Goal: Task Accomplishment & Management: Complete application form

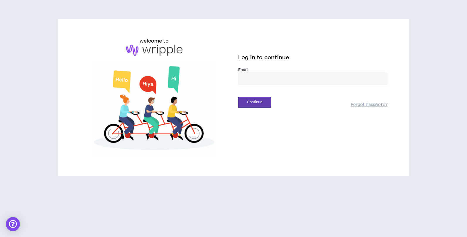
click at [249, 81] on input "email" at bounding box center [312, 78] width 149 height 13
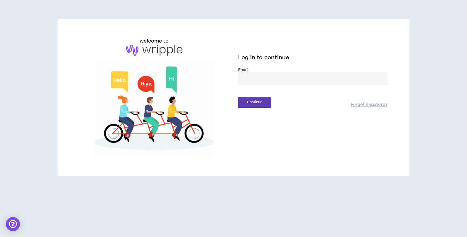
type input "**********"
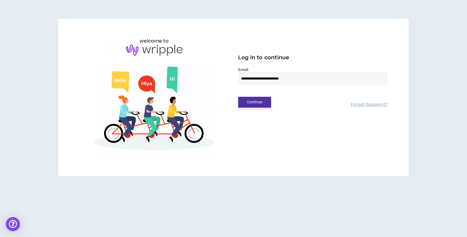
click at [253, 103] on button "Continue" at bounding box center [254, 102] width 33 height 11
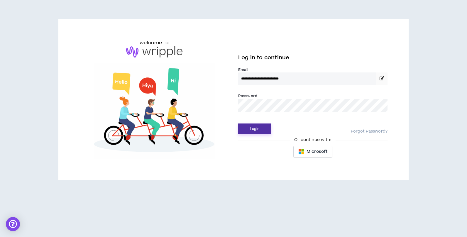
click at [256, 129] on button "Login" at bounding box center [254, 128] width 33 height 11
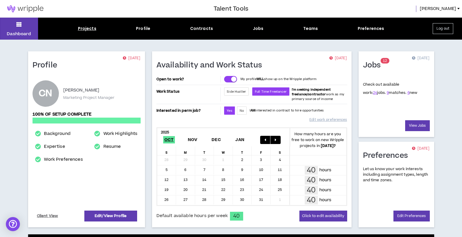
click at [88, 30] on div "Projects" at bounding box center [87, 29] width 18 height 6
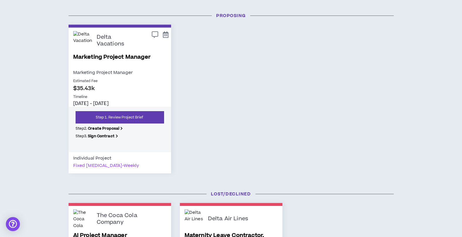
scroll to position [66, 0]
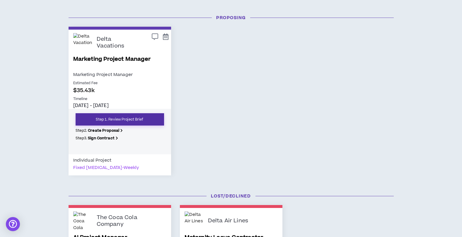
click at [115, 120] on link "Step 1. Review Project Brief" at bounding box center [120, 119] width 89 height 12
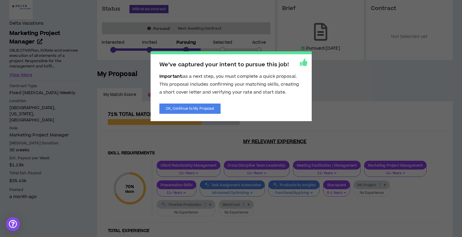
scroll to position [60, 0]
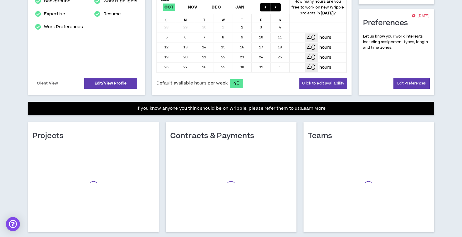
scroll to position [146, 0]
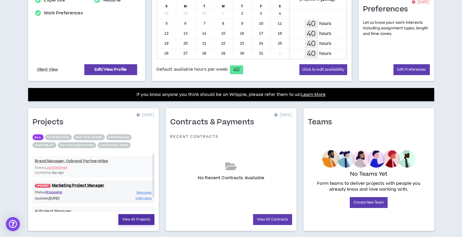
click at [136, 218] on link "View All Projects" at bounding box center [136, 219] width 36 height 11
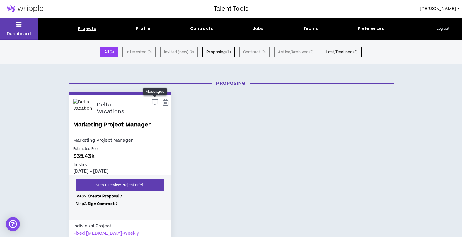
click at [154, 102] on icon at bounding box center [155, 102] width 6 height 5
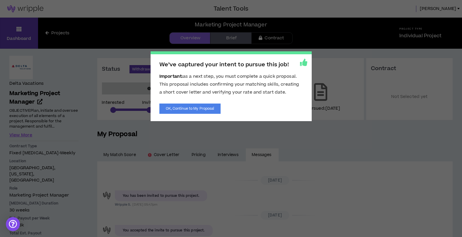
click at [304, 64] on icon at bounding box center [303, 62] width 7 height 7
